Goal: Information Seeking & Learning: Learn about a topic

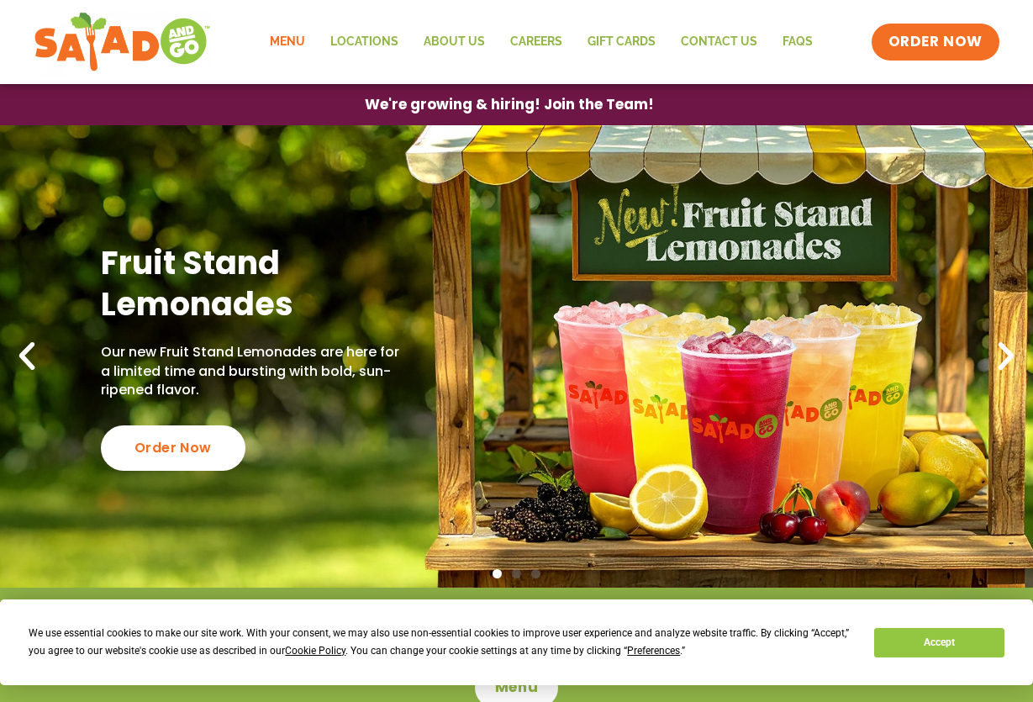
click at [287, 45] on link "Menu" at bounding box center [287, 42] width 61 height 39
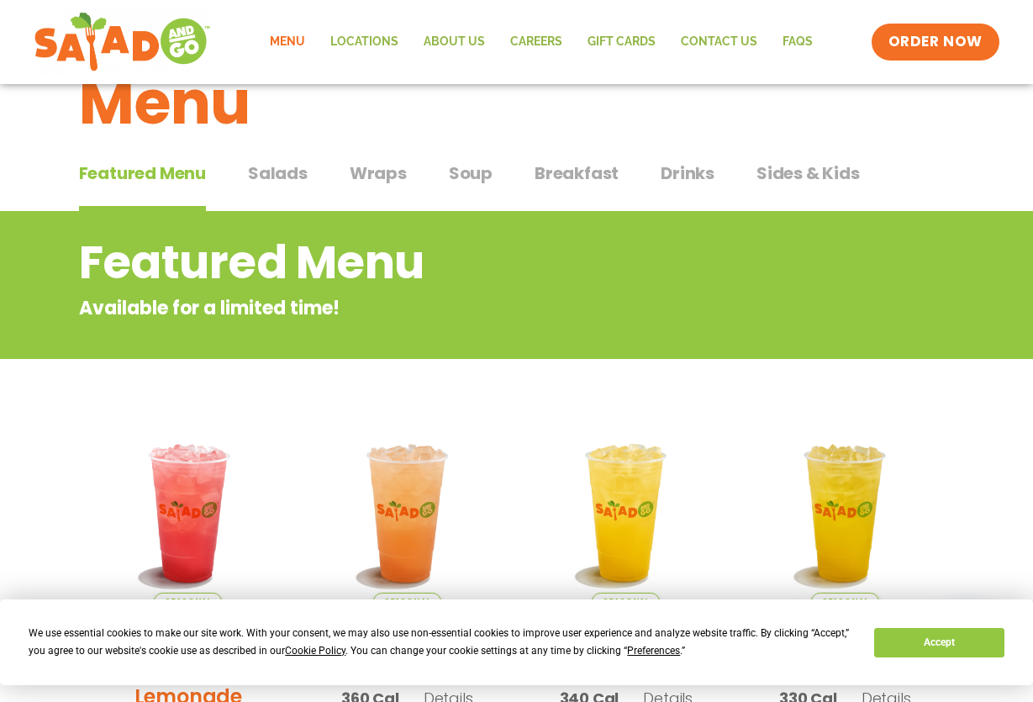
scroll to position [84, 0]
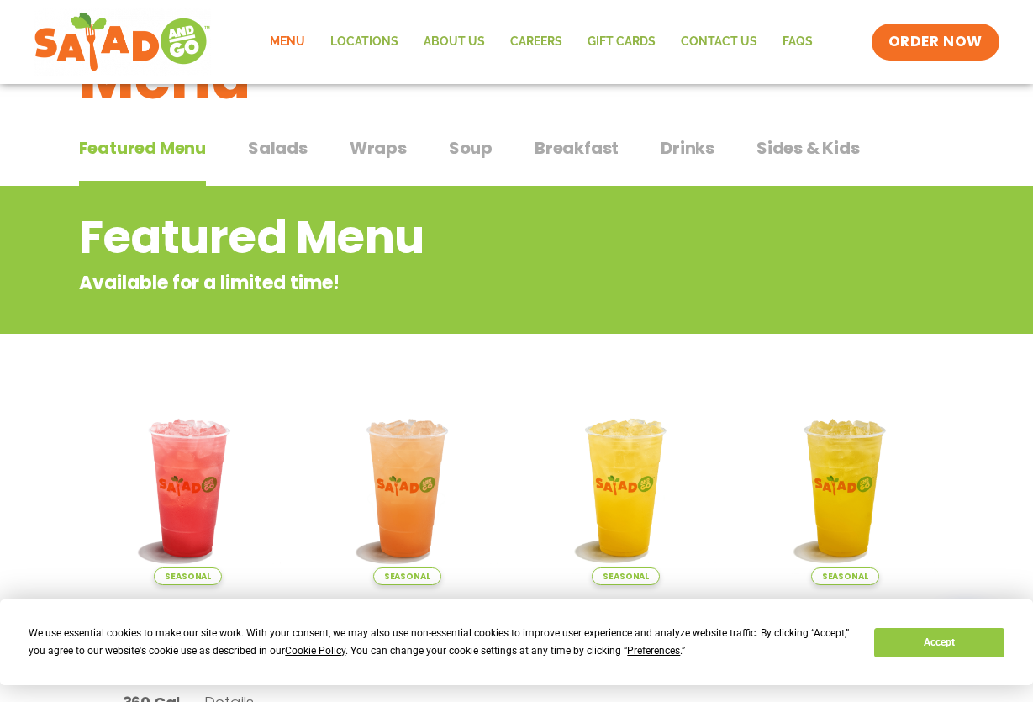
click at [277, 144] on span "Salads" at bounding box center [278, 147] width 60 height 25
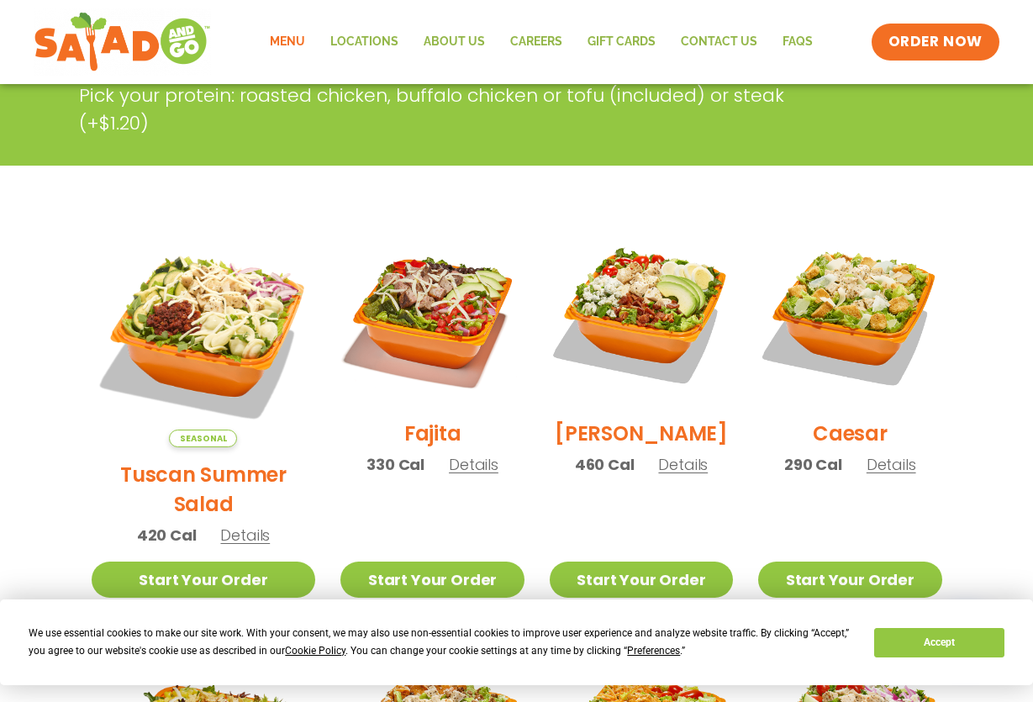
scroll to position [336, 0]
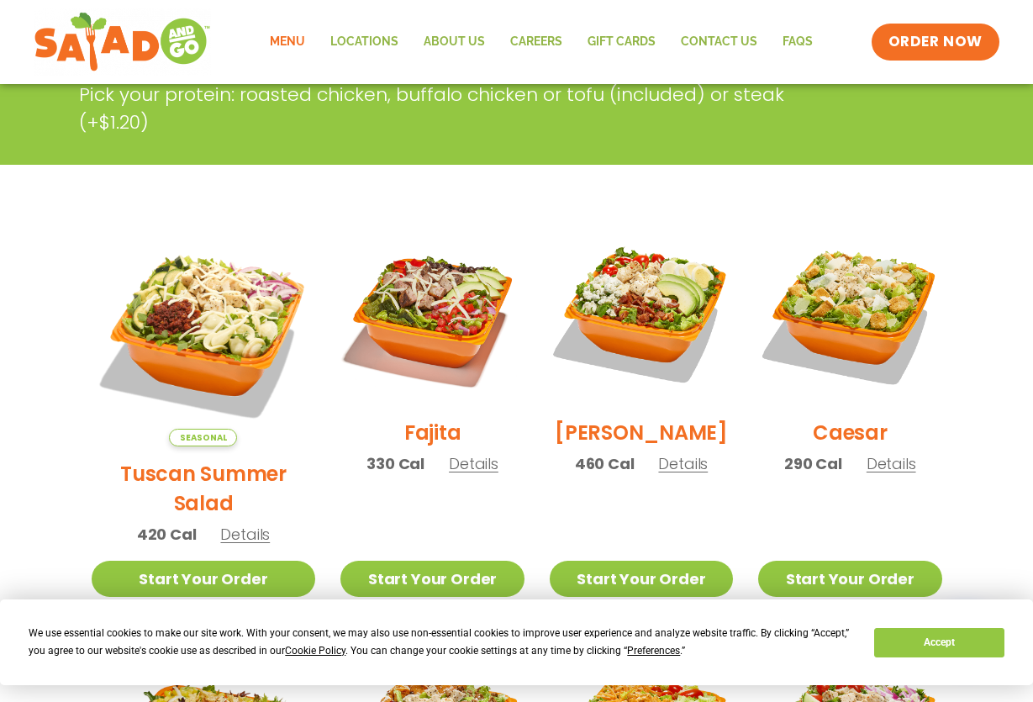
click at [224, 524] on span "Details" at bounding box center [245, 534] width 50 height 21
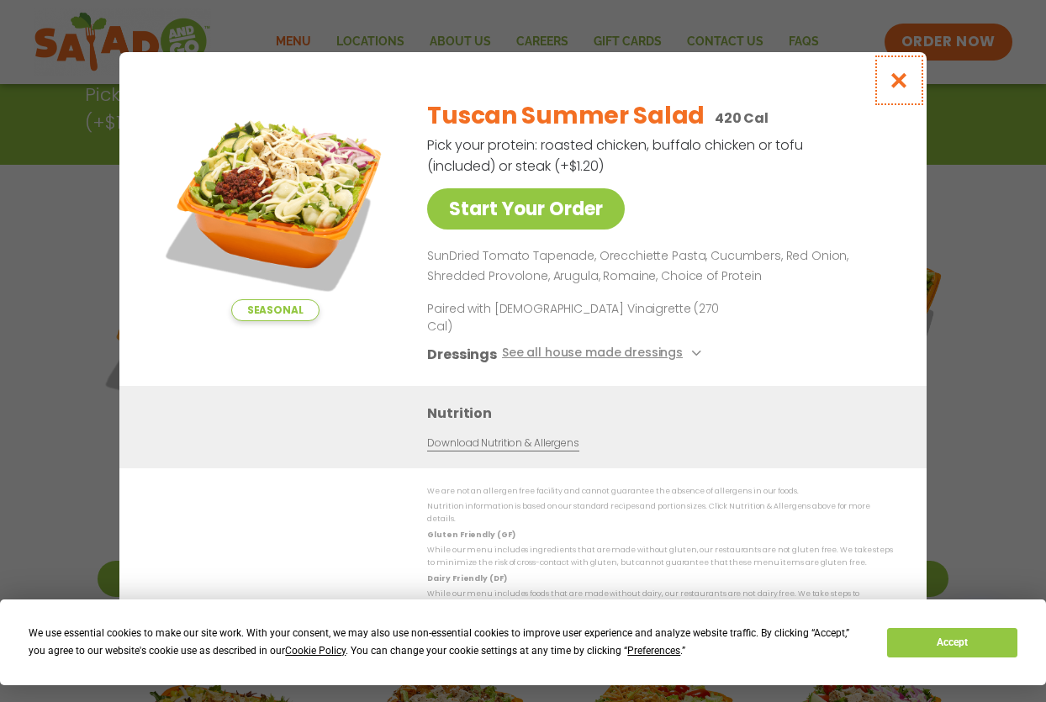
click at [897, 89] on icon "Close modal" at bounding box center [898, 80] width 21 height 18
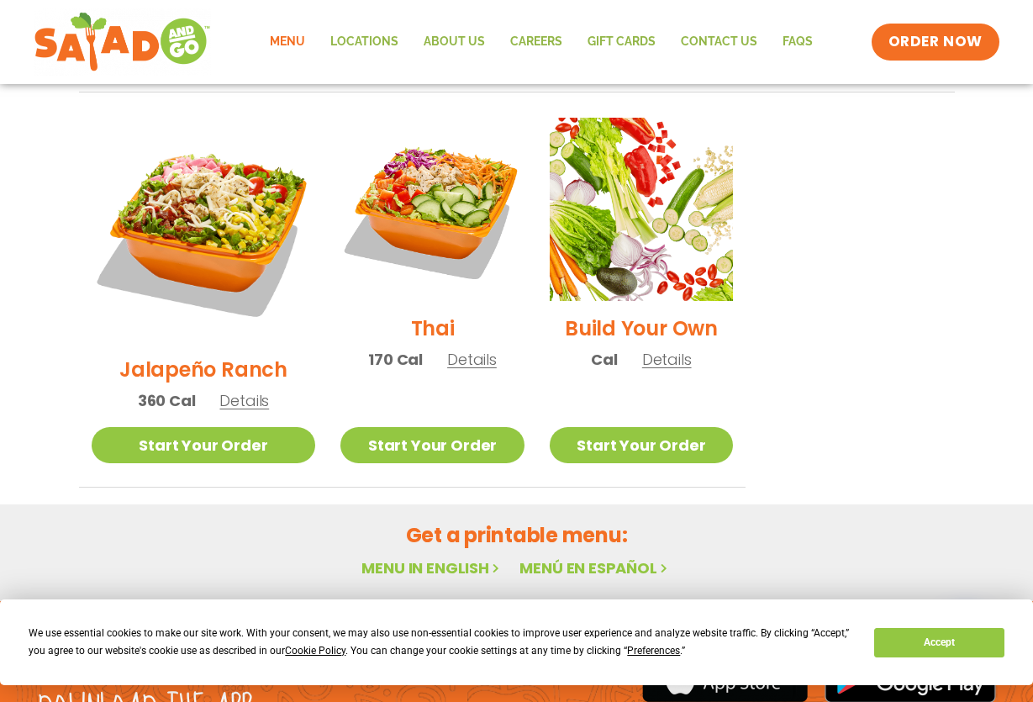
scroll to position [1261, 0]
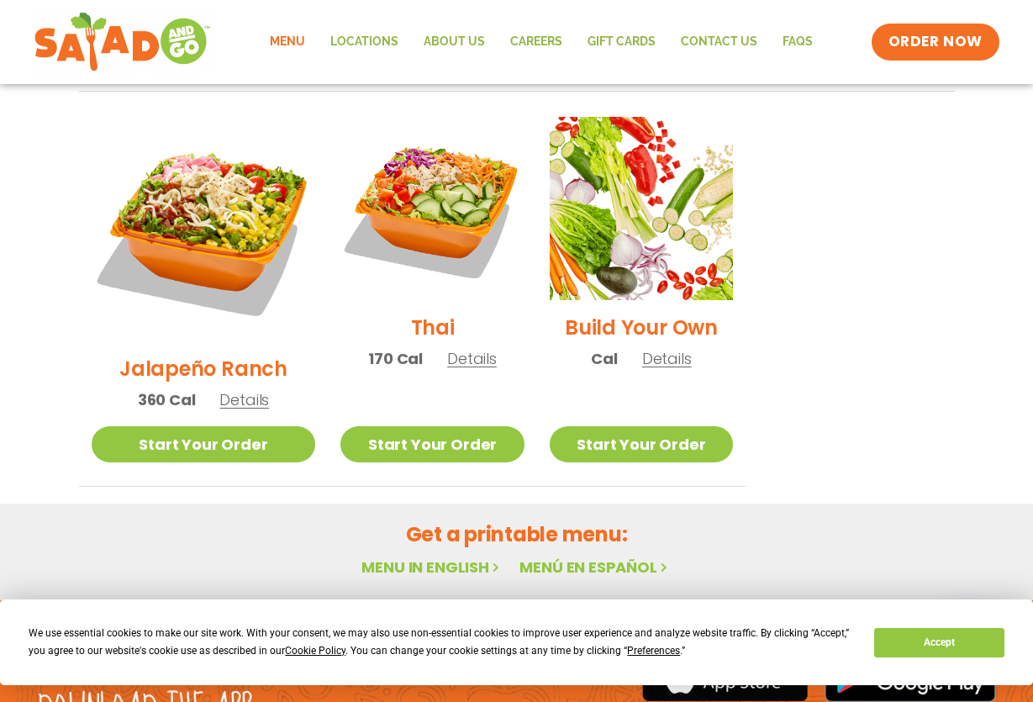
click at [239, 389] on span "Details" at bounding box center [244, 399] width 50 height 21
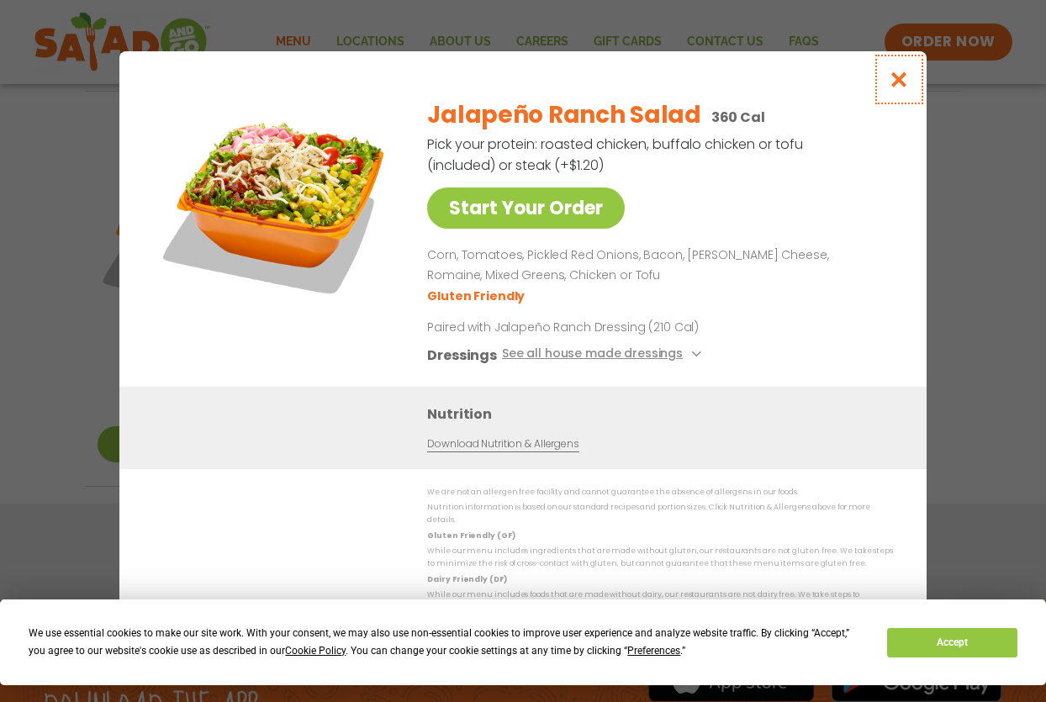
click at [905, 88] on icon "Close modal" at bounding box center [898, 80] width 21 height 18
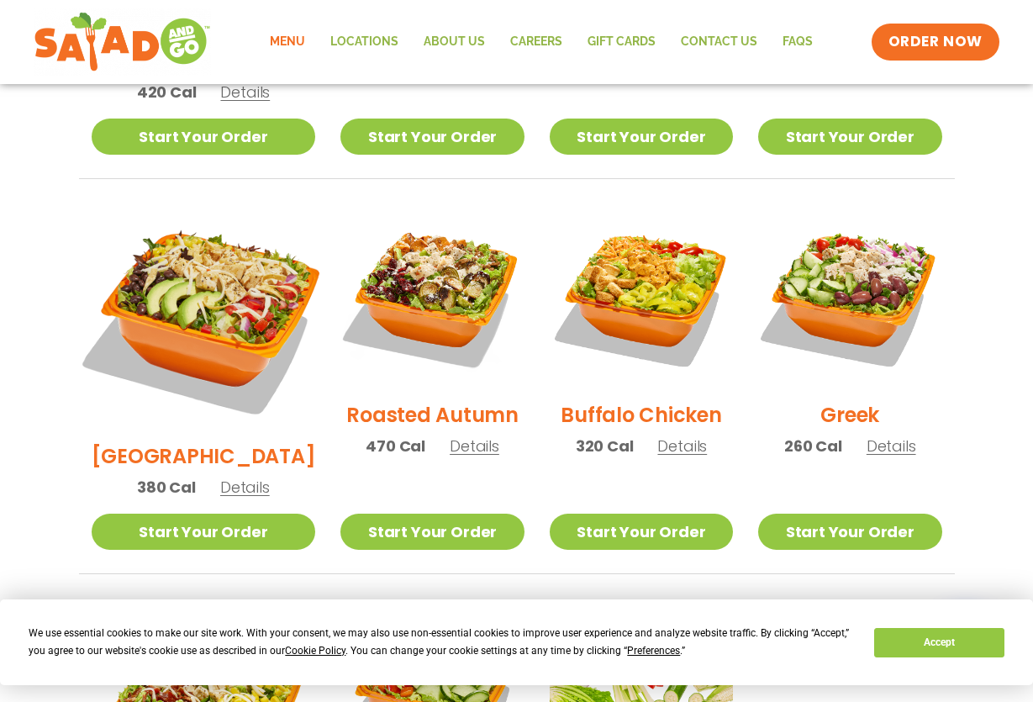
scroll to position [786, 0]
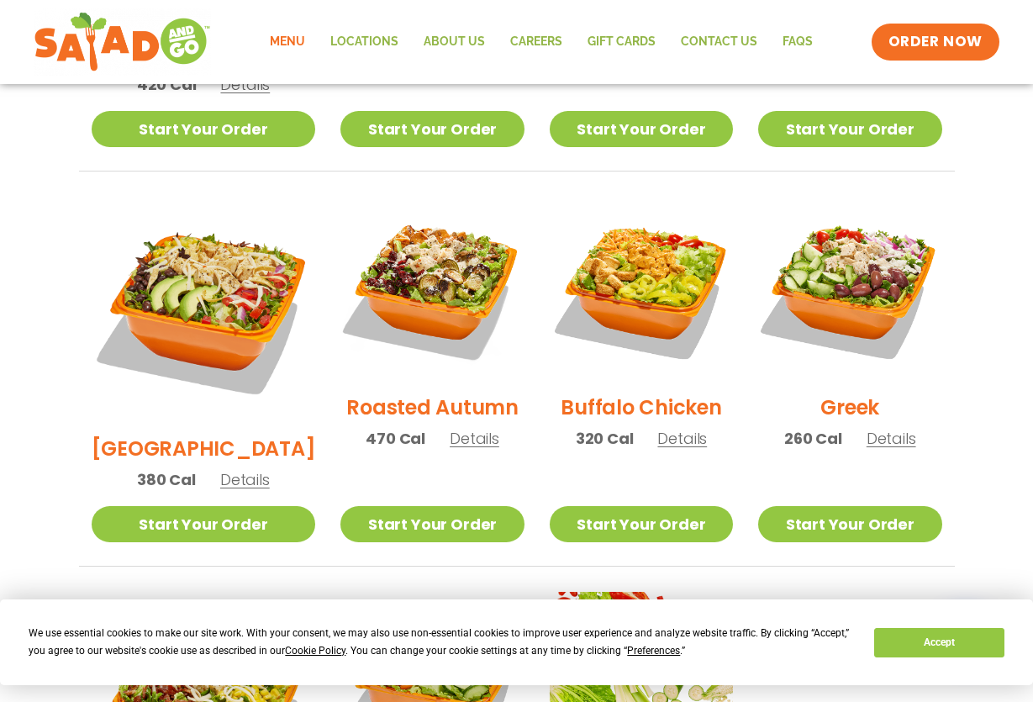
click at [229, 469] on span "Details" at bounding box center [245, 479] width 50 height 21
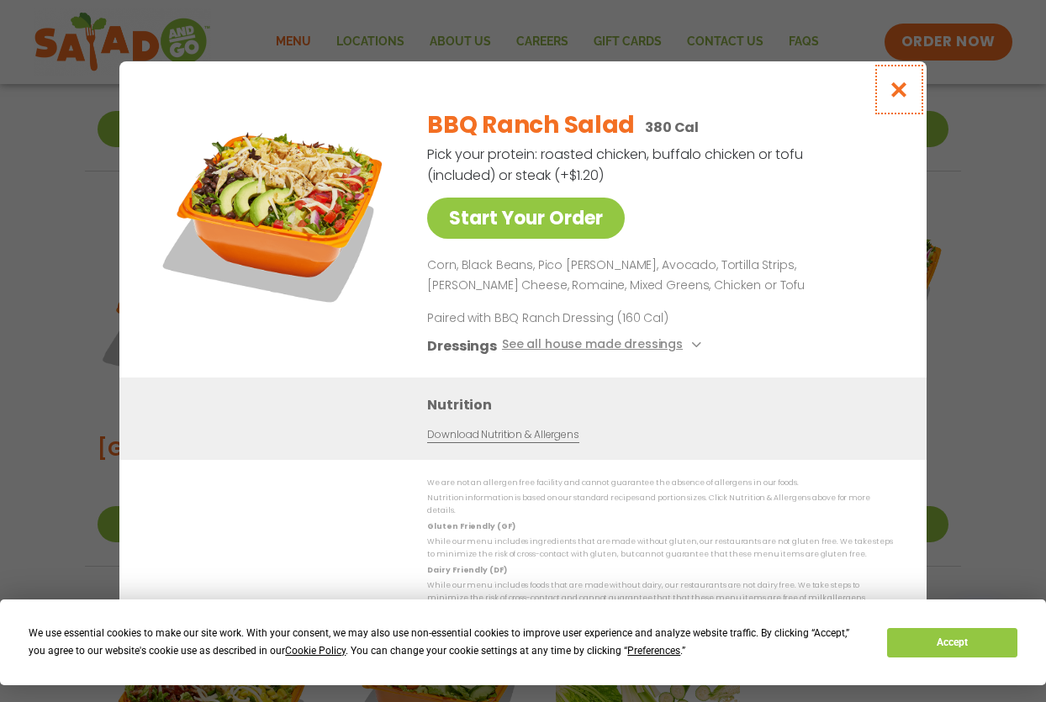
click at [899, 98] on icon "Close modal" at bounding box center [898, 90] width 21 height 18
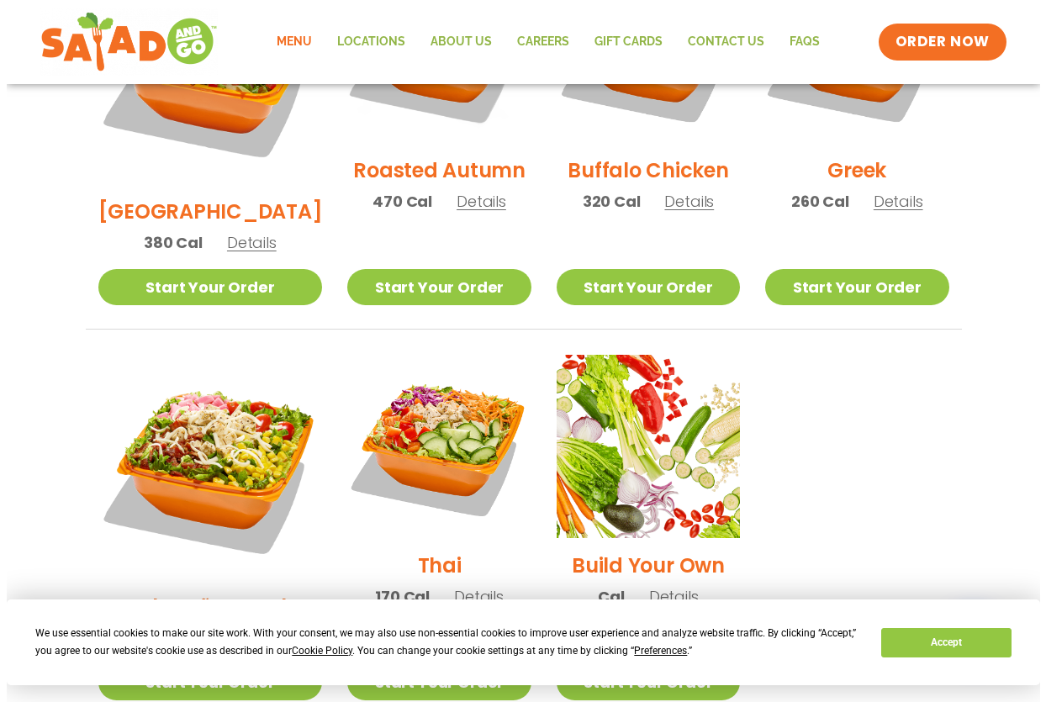
scroll to position [1038, 0]
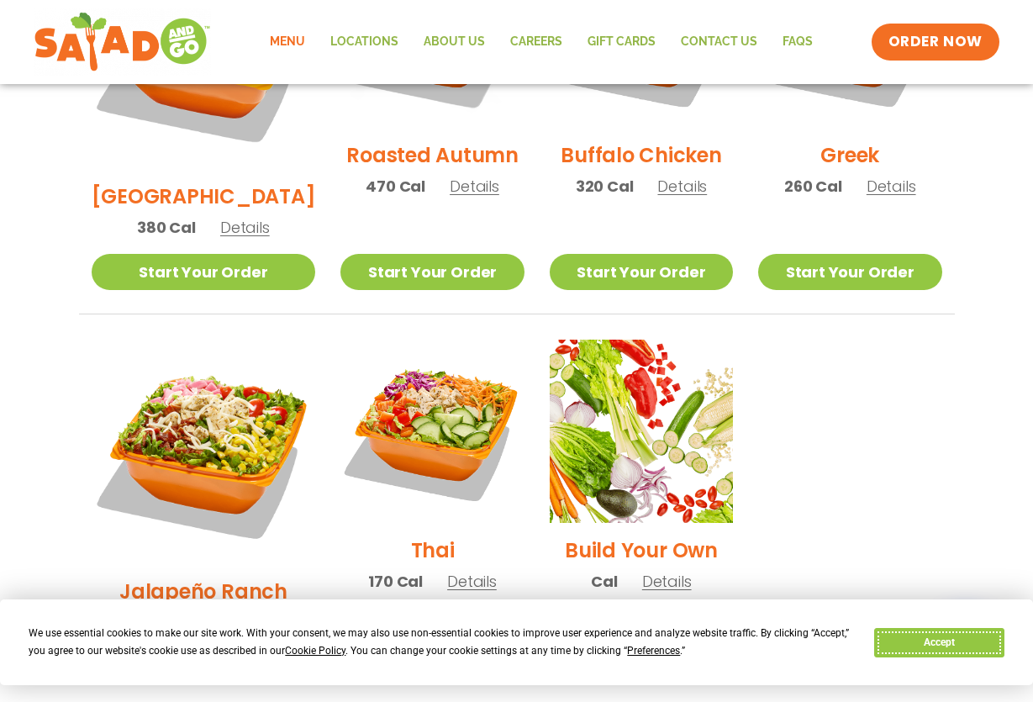
click at [929, 643] on button "Accept" at bounding box center [938, 642] width 129 height 29
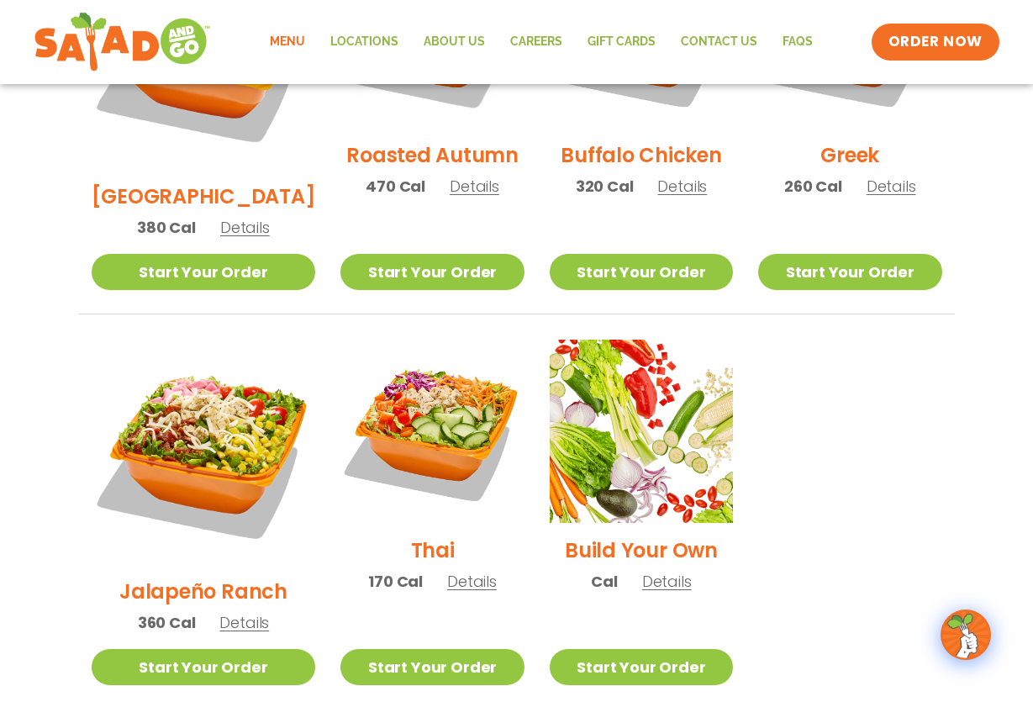
click at [649, 571] on span "Details" at bounding box center [667, 581] width 50 height 21
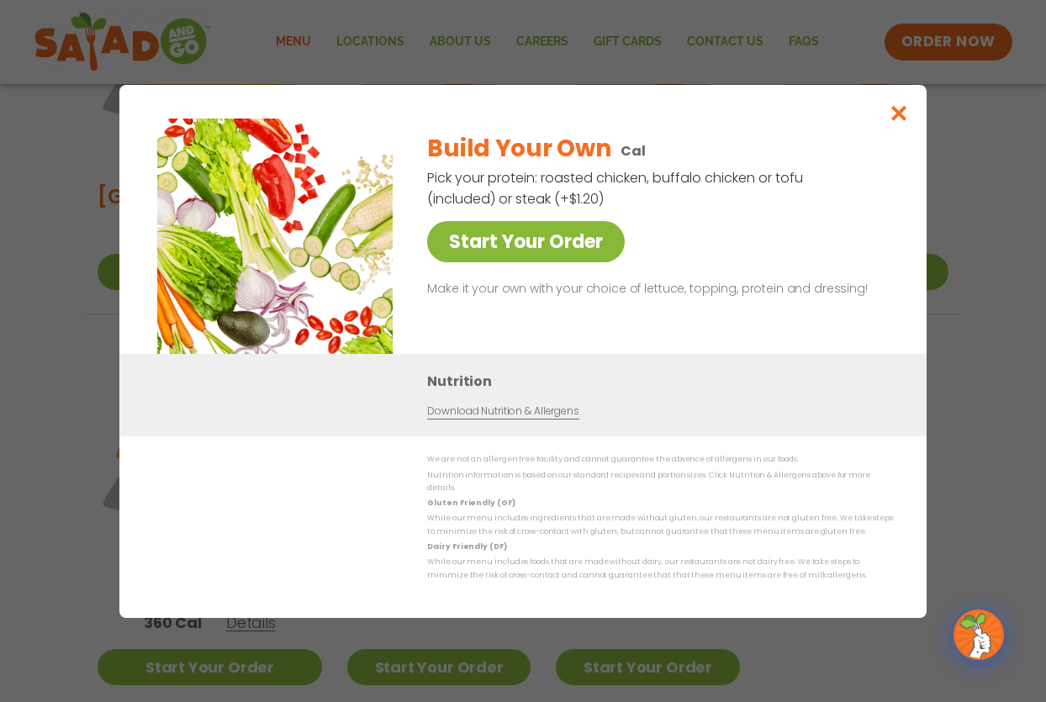
click at [510, 248] on link "Start Your Order" at bounding box center [526, 241] width 198 height 41
